Goal: Information Seeking & Learning: Learn about a topic

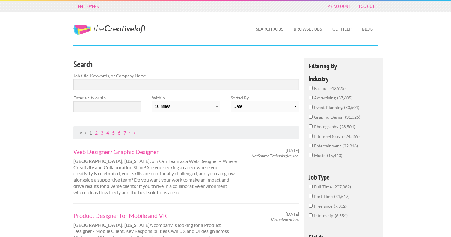
click at [325, 97] on span "advertising" at bounding box center [325, 97] width 23 height 5
click at [313, 97] on input "advertising 37,605" at bounding box center [311, 98] width 4 height 4
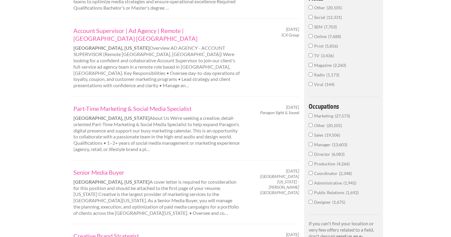
scroll to position [254, 0]
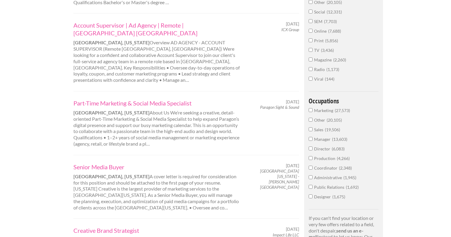
click at [327, 186] on span "Public Relations" at bounding box center [330, 187] width 32 height 5
click at [313, 186] on input "Public Relations 1,692" at bounding box center [311, 187] width 4 height 4
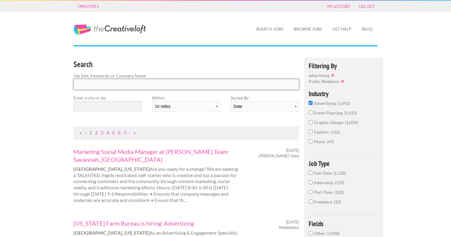
click at [108, 83] on input "Search" at bounding box center [186, 84] width 226 height 11
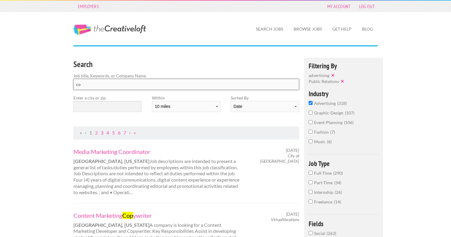
type input "c"
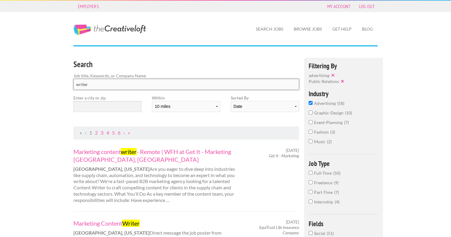
type input "writer"
click at [102, 102] on input "text" at bounding box center [107, 106] width 68 height 11
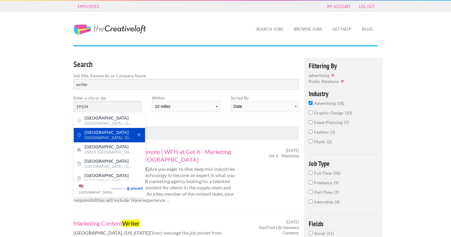
click at [113, 134] on span "Pine Street" at bounding box center [109, 132] width 49 height 5
type input "Pine Street"
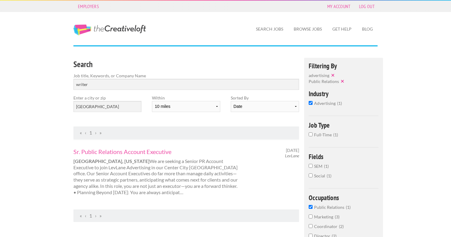
click at [321, 103] on span "advertising" at bounding box center [325, 103] width 23 height 5
click at [313, 103] on input "advertising 1" at bounding box center [311, 103] width 4 height 4
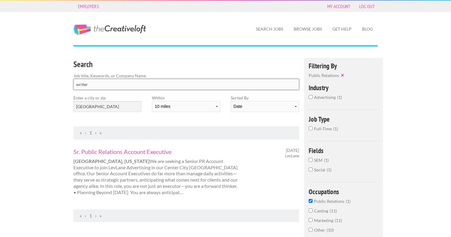
click at [192, 83] on input "writer" at bounding box center [186, 84] width 226 height 11
click button "submit" at bounding box center [0, 0] width 0 height 0
click at [322, 199] on span "Public Relations" at bounding box center [330, 201] width 32 height 5
click at [313, 199] on input "Public Relations 1" at bounding box center [311, 201] width 4 height 4
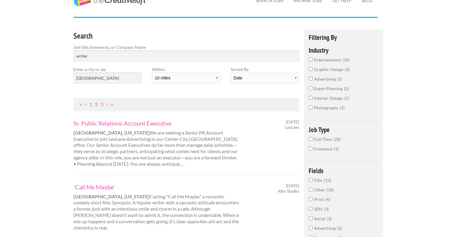
scroll to position [33, 0]
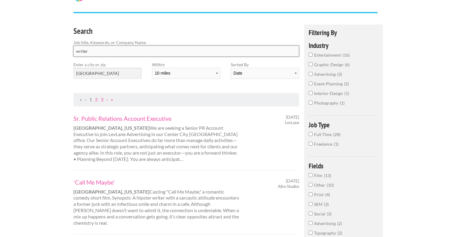
click at [76, 49] on input "writer" at bounding box center [186, 51] width 226 height 11
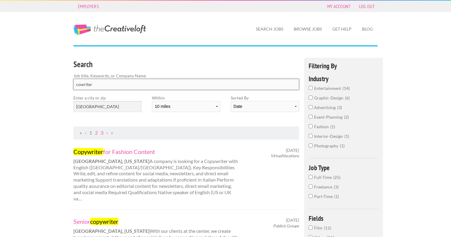
click at [115, 85] on input "cowriter" at bounding box center [186, 84] width 226 height 11
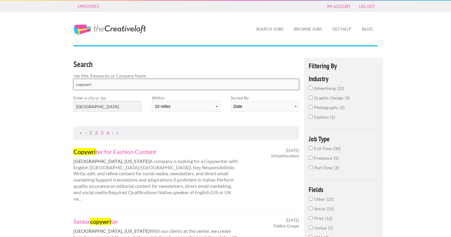
type input "copywri"
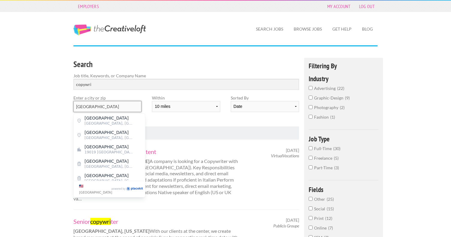
drag, startPoint x: 101, startPoint y: 106, endPoint x: 35, endPoint y: 106, distance: 65.6
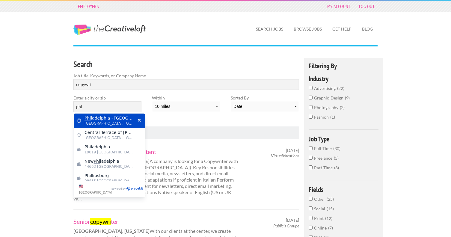
click at [103, 122] on span "Philadelphia, Philadelphia County" at bounding box center [109, 123] width 49 height 5
type input "Philadelphia - 30th Street Station"
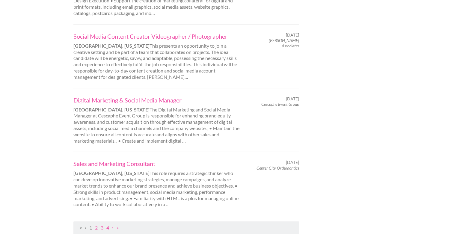
scroll to position [574, 0]
click at [139, 33] on link "Social Media Content Creator Videographer / Photographer" at bounding box center [156, 37] width 167 height 8
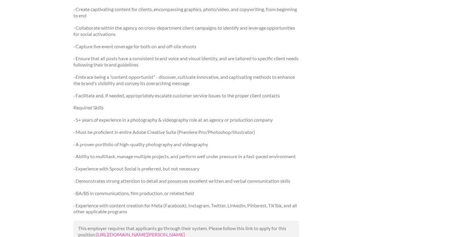
scroll to position [403, 0]
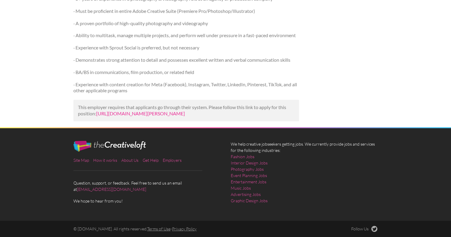
click at [124, 111] on link "https://www.ziprecruiter.com/c/Neff-Associates/Job/Social-Media-Content-Creator…" at bounding box center [140, 114] width 89 height 6
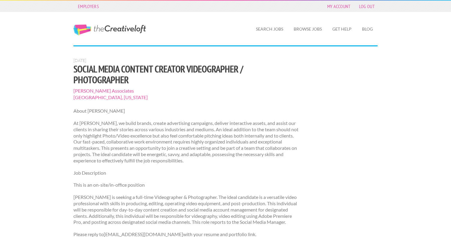
scroll to position [403, 0]
